Goal: Navigation & Orientation: Find specific page/section

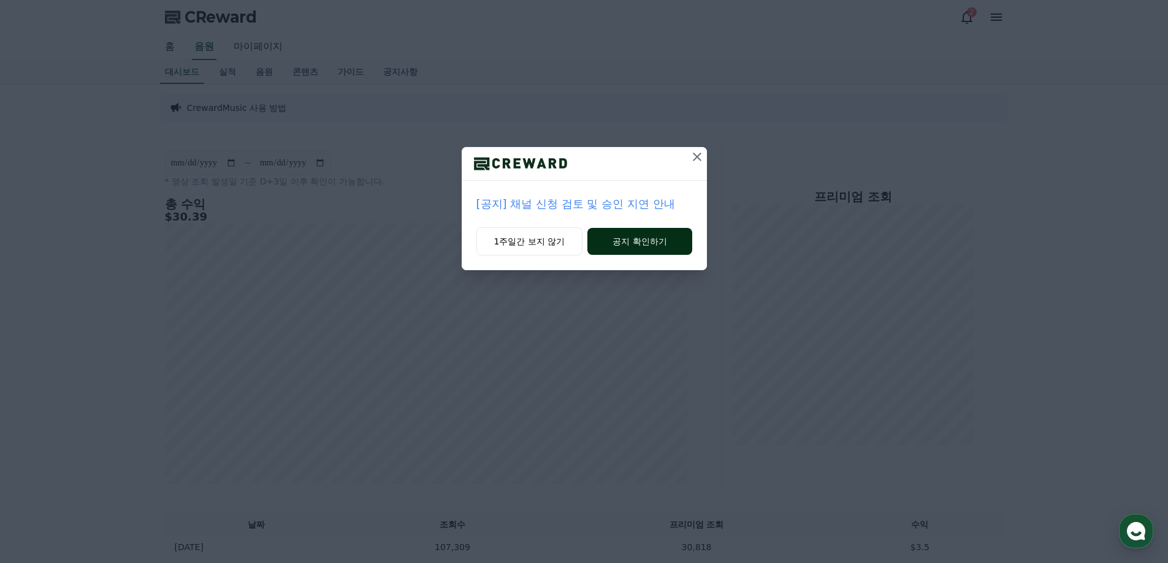
click at [622, 245] on button "공지 확인하기" at bounding box center [639, 241] width 104 height 27
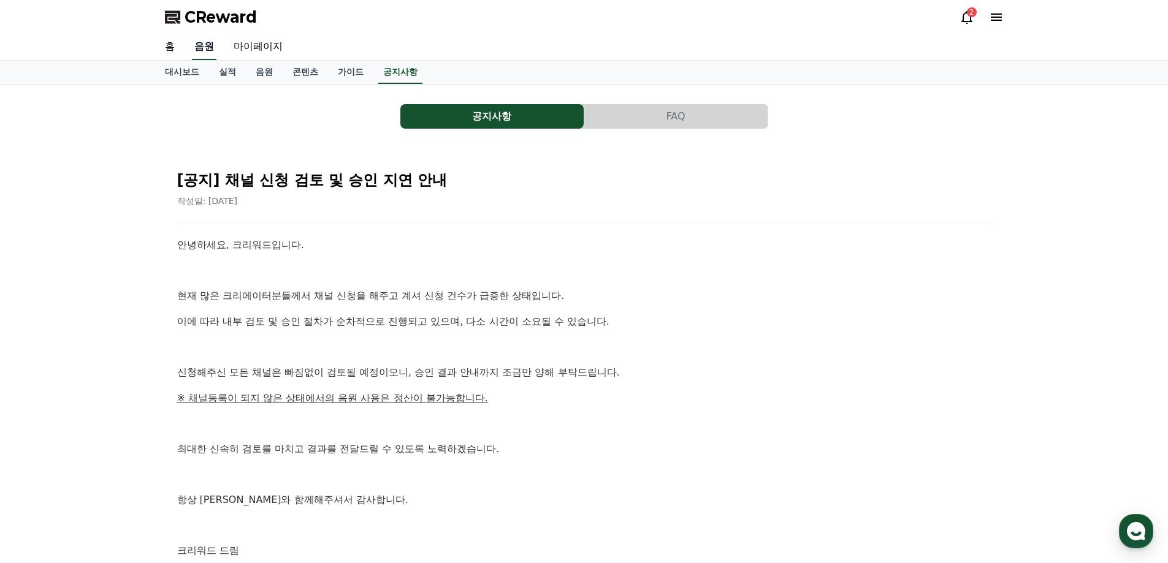
click at [204, 47] on link "음원" at bounding box center [204, 47] width 25 height 26
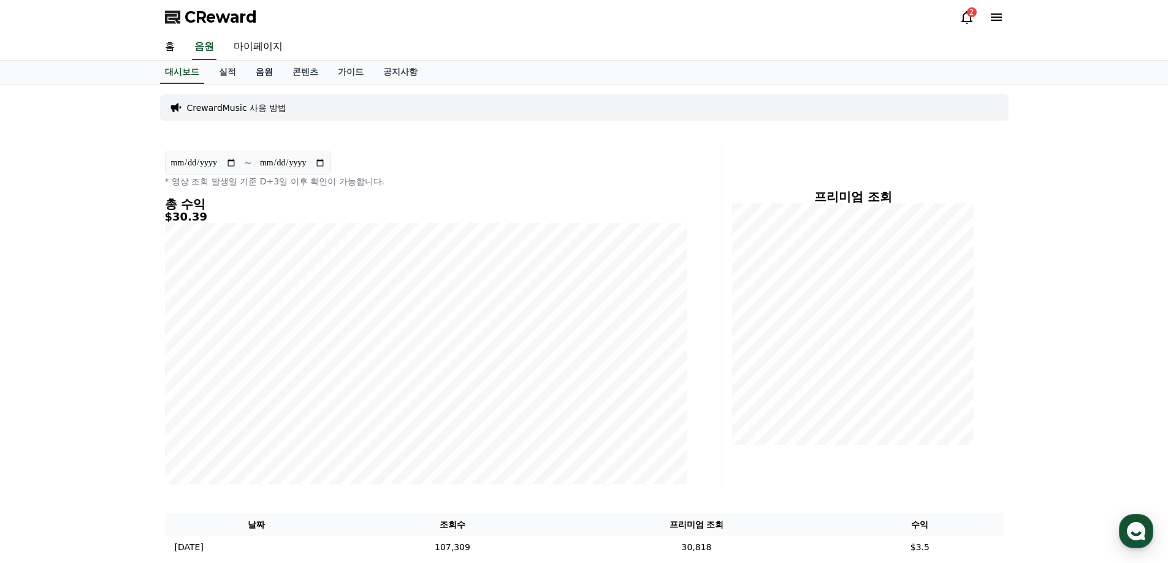
click at [263, 73] on link "음원" at bounding box center [264, 72] width 37 height 23
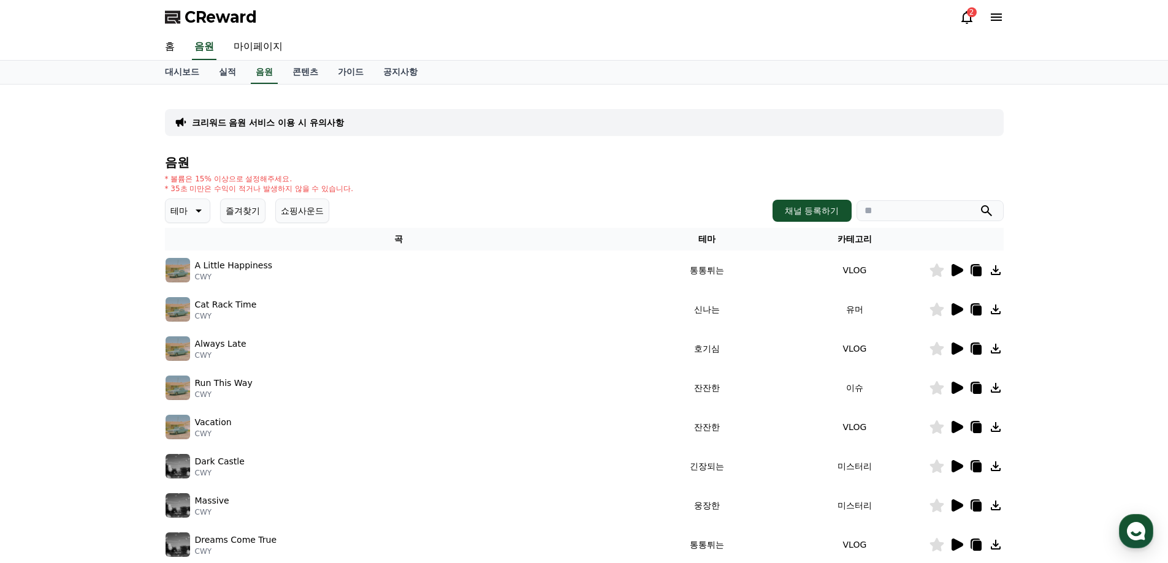
click at [197, 213] on icon at bounding box center [197, 210] width 15 height 15
click at [185, 267] on button "어두운" at bounding box center [185, 262] width 36 height 27
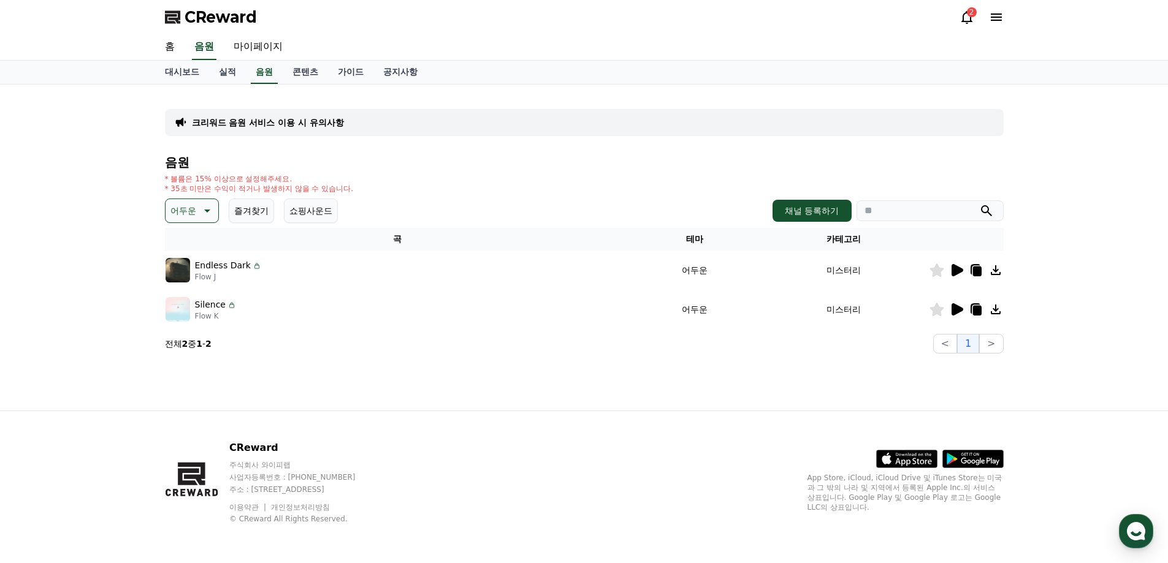
click at [957, 268] on icon at bounding box center [957, 270] width 12 height 12
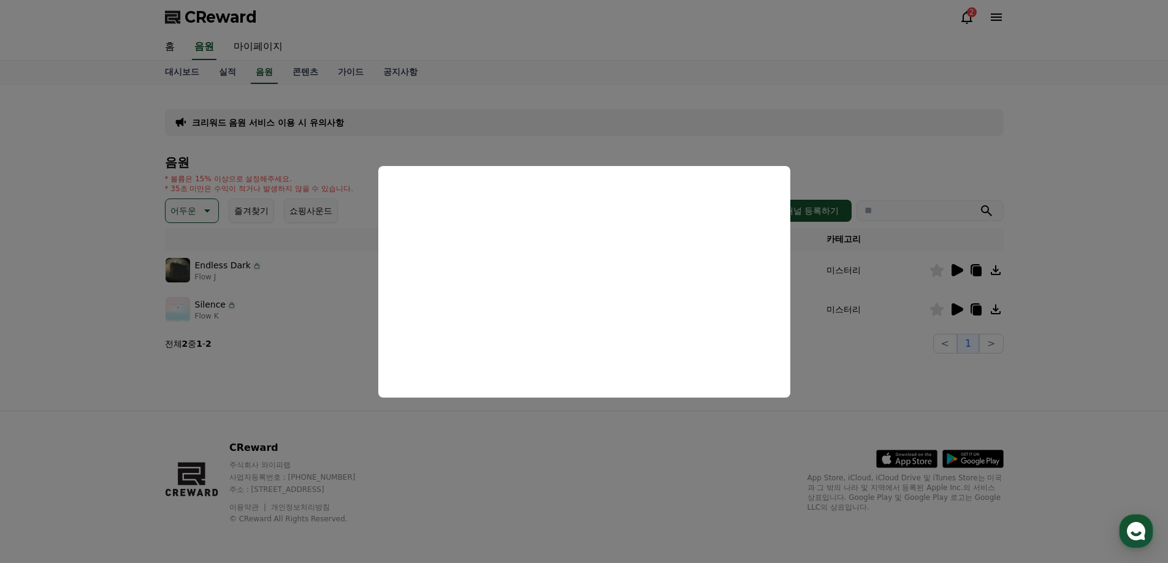
click at [329, 384] on button "close modal" at bounding box center [584, 281] width 1168 height 563
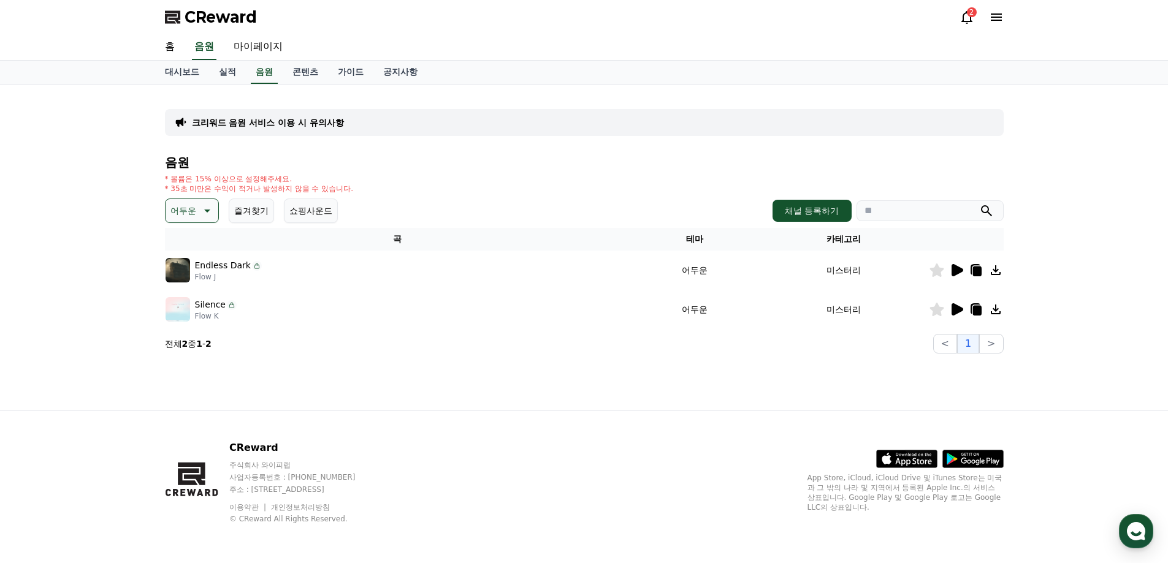
click at [954, 309] on icon at bounding box center [957, 309] width 12 height 12
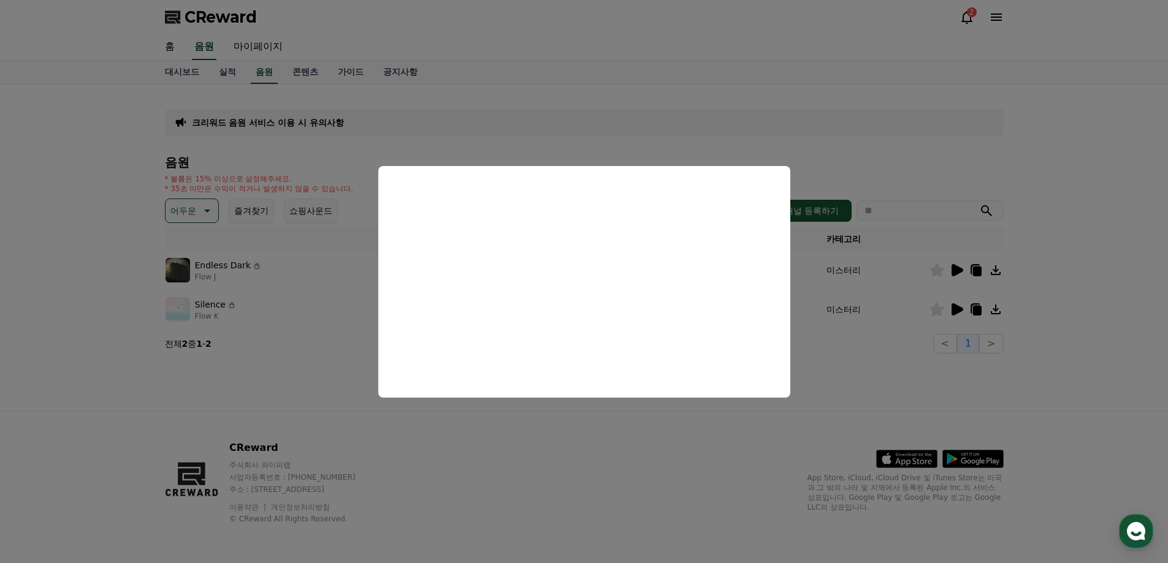
click at [544, 424] on button "close modal" at bounding box center [584, 281] width 1168 height 563
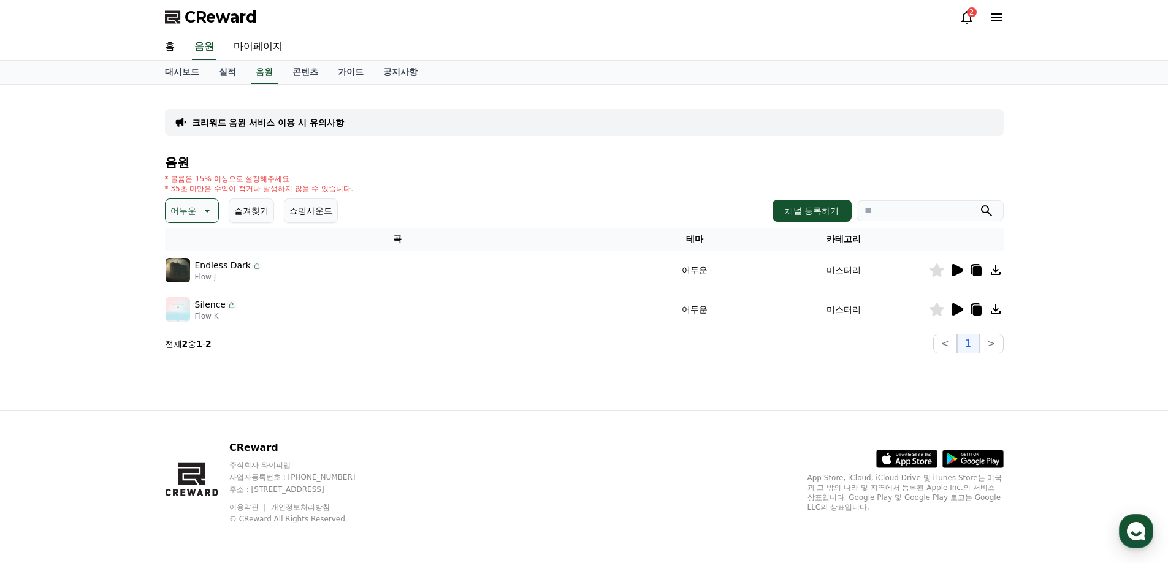
click at [978, 308] on icon at bounding box center [976, 311] width 9 height 10
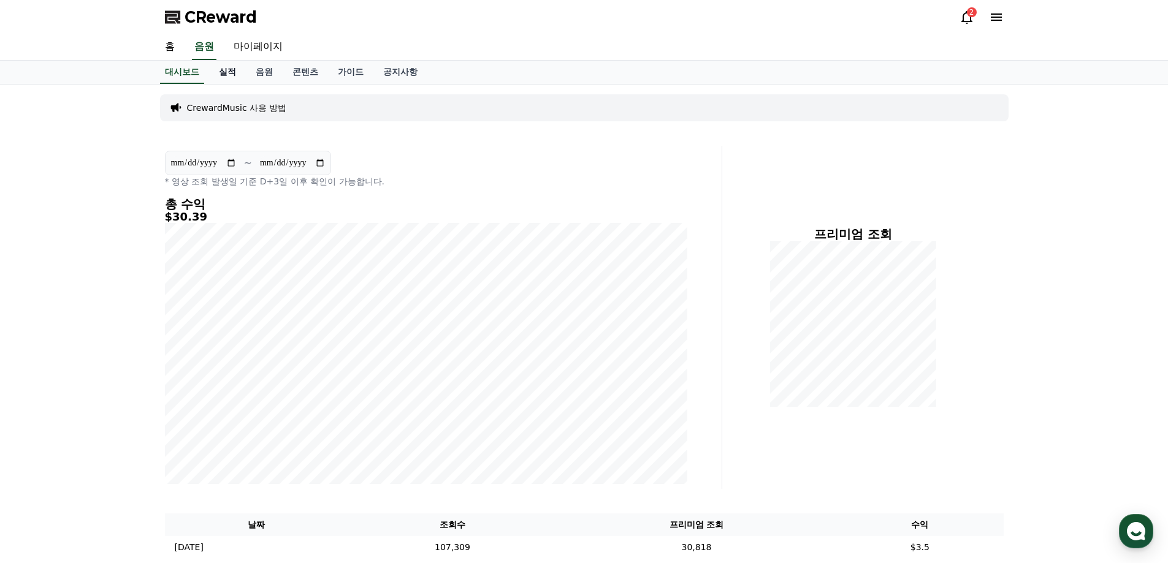
click at [228, 74] on link "실적" at bounding box center [227, 72] width 37 height 23
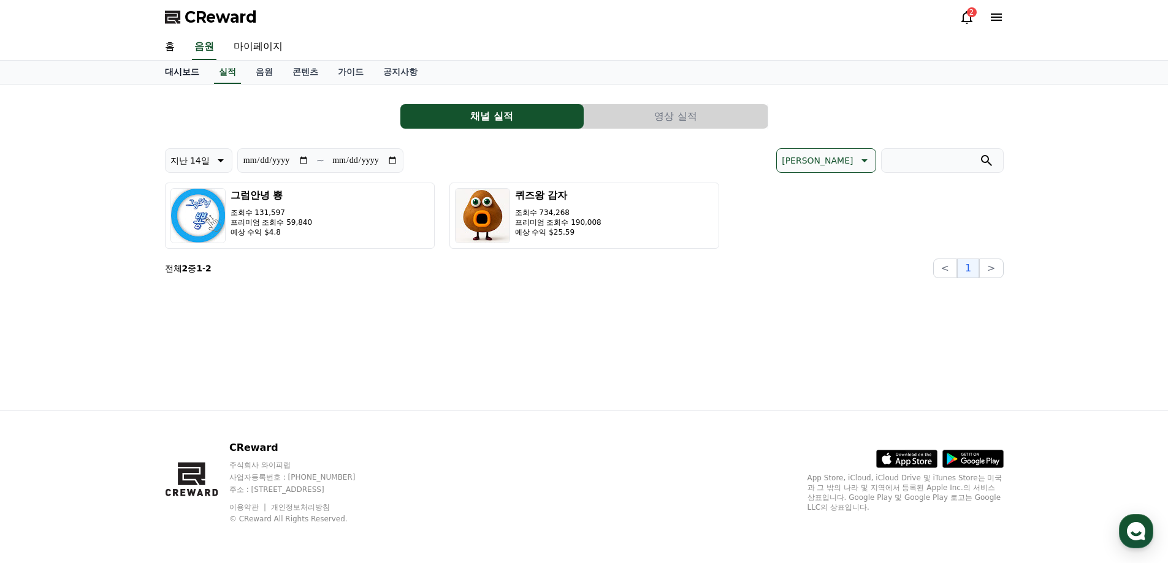
click at [194, 72] on link "대시보드" at bounding box center [182, 72] width 54 height 23
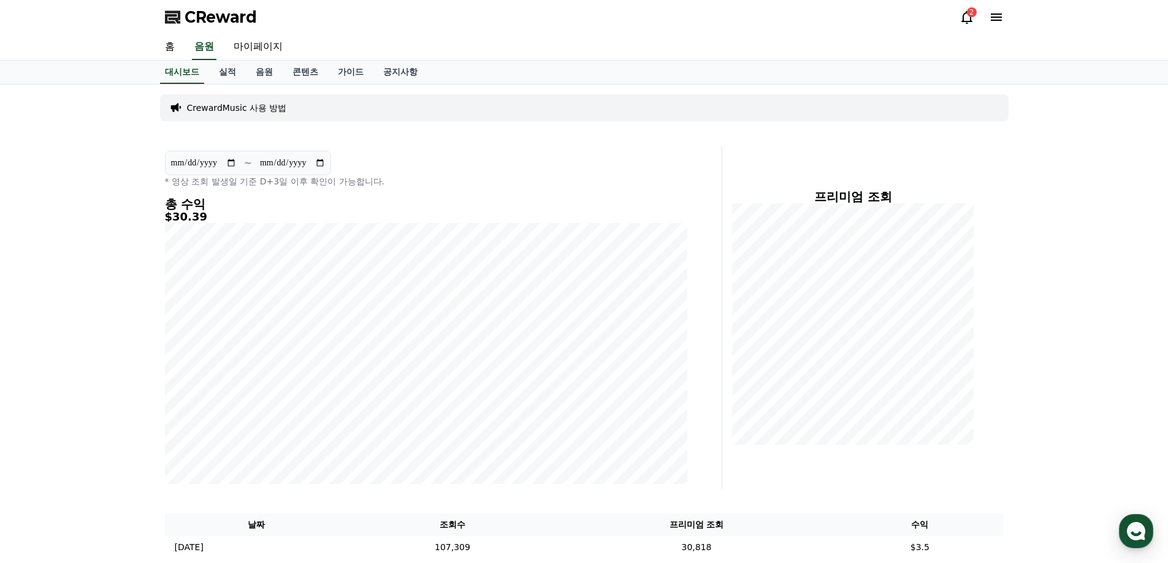
scroll to position [245, 0]
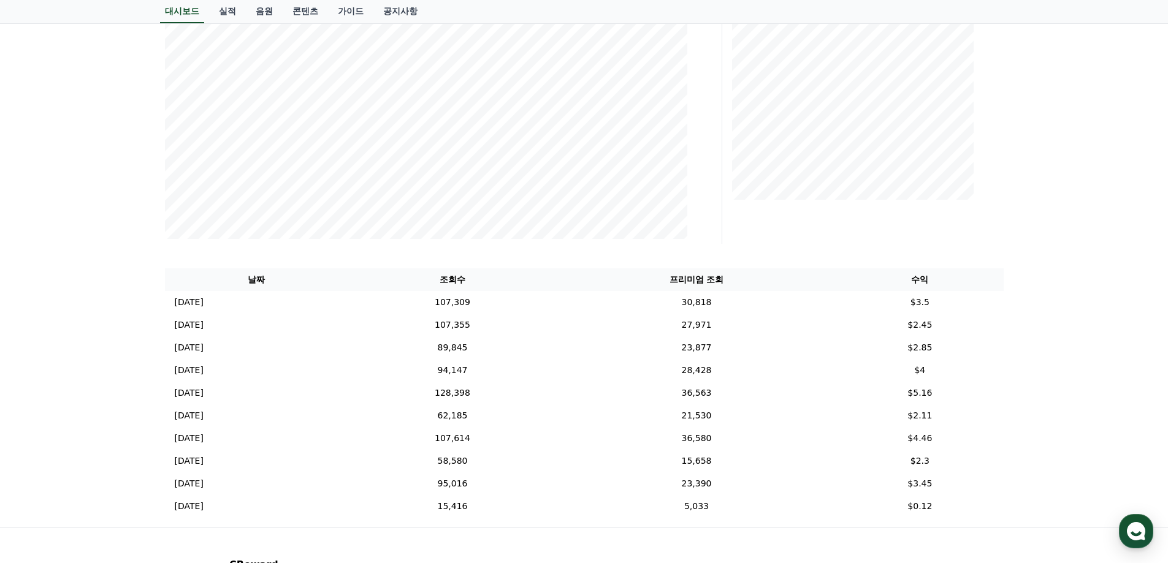
click at [630, 324] on div "**********" at bounding box center [584, 183] width 1168 height 688
